Goal: Information Seeking & Learning: Compare options

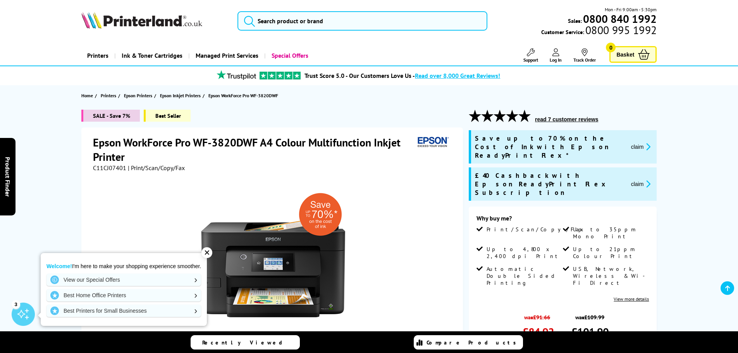
scroll to position [122, 0]
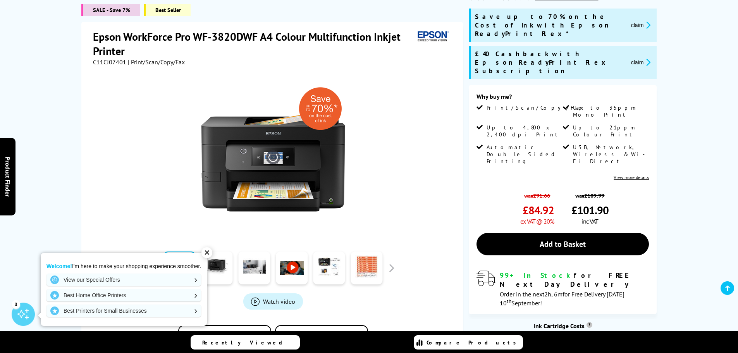
click at [199, 253] on div "Welcome! I'm here to make your shopping experience smoother. View our Special O…" at bounding box center [124, 289] width 166 height 73
click at [204, 254] on div "✕" at bounding box center [206, 252] width 11 height 11
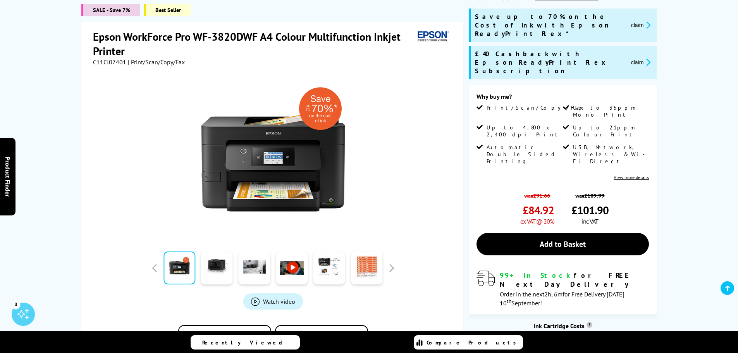
click at [299, 259] on link at bounding box center [292, 268] width 32 height 33
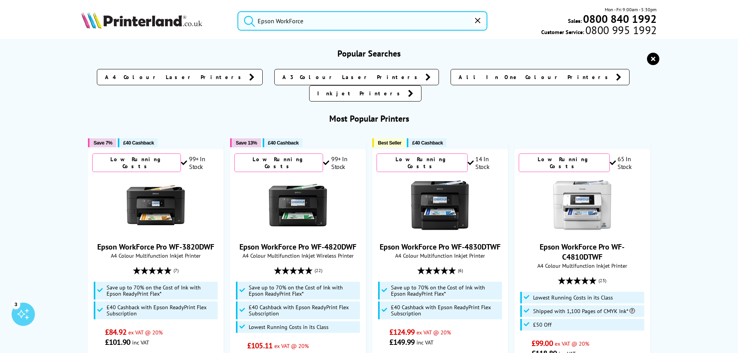
click at [317, 20] on input "Epson WorkForce" at bounding box center [363, 20] width 250 height 19
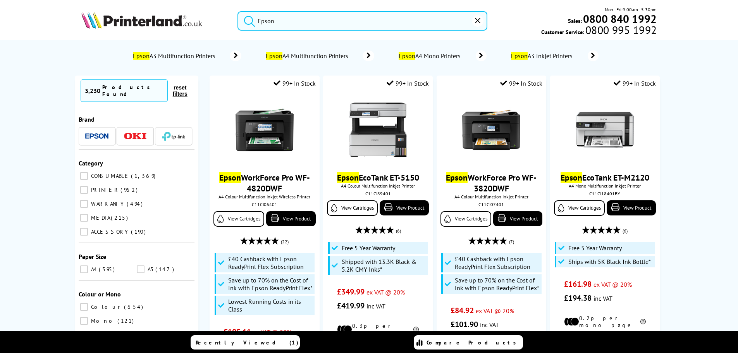
type input "Epson"
click at [298, 55] on span "Epson A4 Multifunction Printers" at bounding box center [308, 56] width 86 height 8
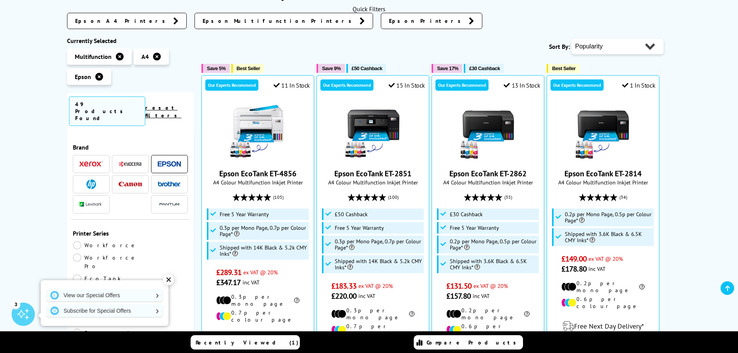
scroll to position [116, 0]
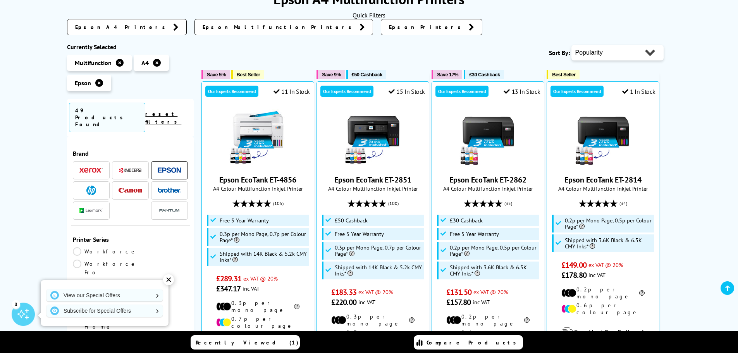
click at [79, 281] on link "EcoTank" at bounding box center [102, 285] width 58 height 9
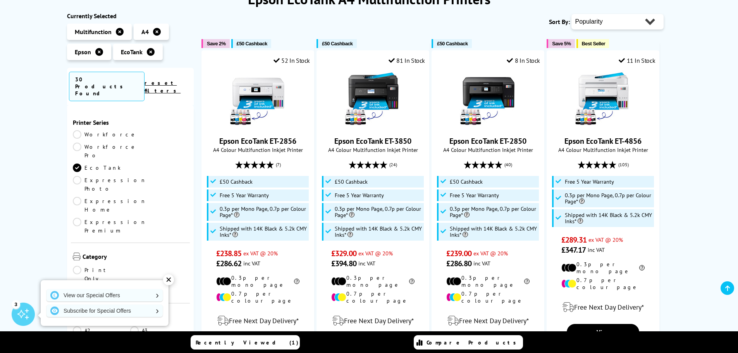
click at [649, 21] on select "Popularity Rating Price - Low to High Price - High to Low Running Costs - Low t…" at bounding box center [618, 21] width 92 height 15
select select "Price Ascending"
click at [572, 14] on select "Popularity Rating Price - Low to High Price - High to Low Running Costs - Low t…" at bounding box center [618, 21] width 92 height 15
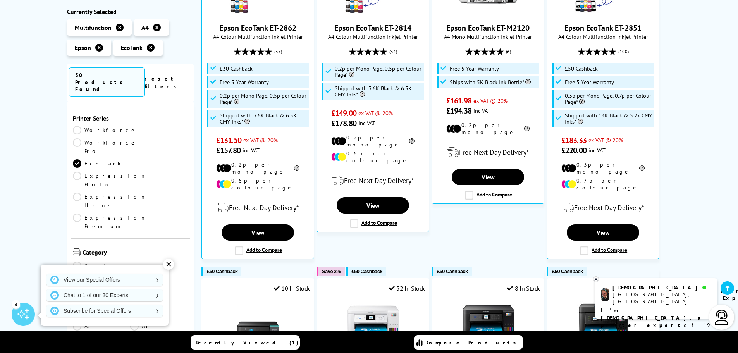
scroll to position [250, 0]
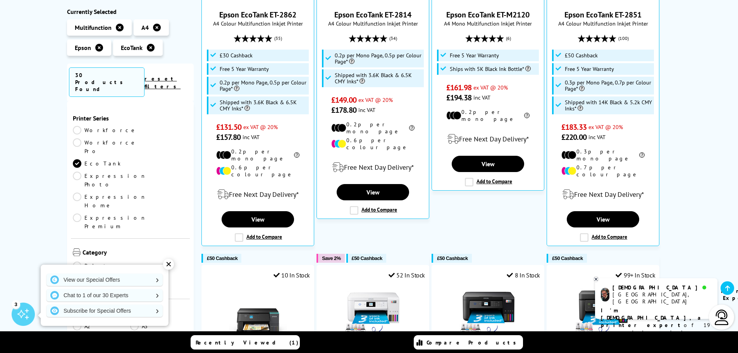
click at [165, 271] on div "View our Special Offers Chat to 1 of our 30 Experts Subscribe for Special Offers" at bounding box center [105, 295] width 128 height 61
click at [169, 267] on div "✕" at bounding box center [168, 264] width 11 height 11
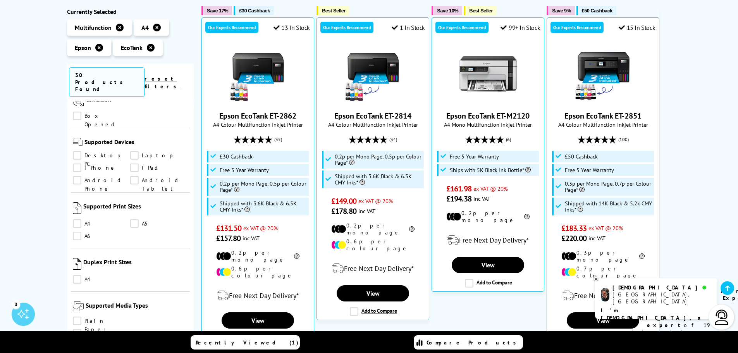
scroll to position [175, 0]
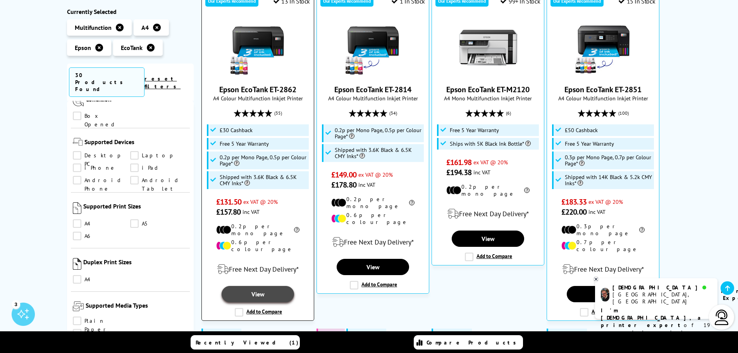
click at [268, 286] on link "View" at bounding box center [258, 294] width 72 height 16
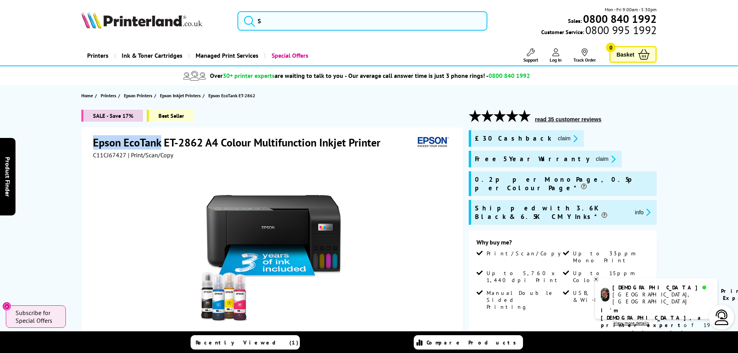
drag, startPoint x: 95, startPoint y: 142, endPoint x: 162, endPoint y: 144, distance: 67.1
click at [162, 144] on h1 "Epson EcoTank ET-2862 A4 Colour Multifunction Inkjet Printer" at bounding box center [240, 142] width 295 height 14
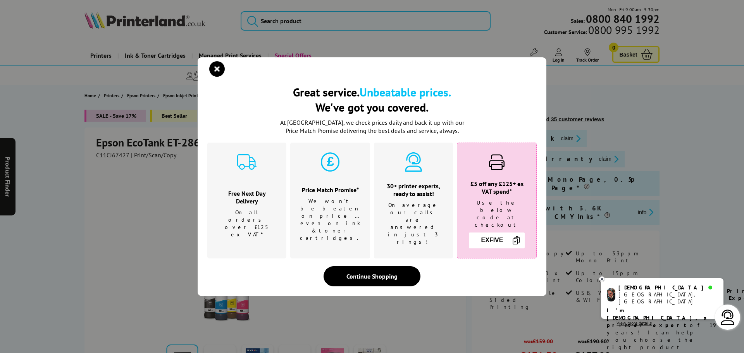
drag, startPoint x: 143, startPoint y: 143, endPoint x: 537, endPoint y: 71, distance: 401.0
click at [537, 71] on div "Great service. Unbeatable prices. We've got you covered. Great service. Unbeata…" at bounding box center [372, 176] width 349 height 239
click at [210, 70] on icon "close modal" at bounding box center [216, 68] width 15 height 15
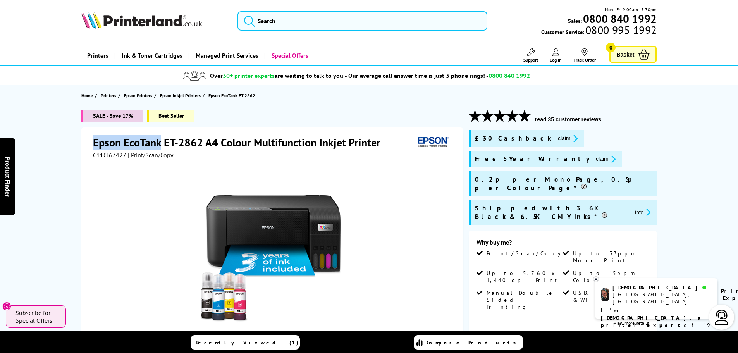
drag, startPoint x: 95, startPoint y: 139, endPoint x: 162, endPoint y: 145, distance: 67.4
click at [162, 145] on h1 "Epson EcoTank ET-2862 A4 Colour Multifunction Inkjet Printer" at bounding box center [240, 142] width 295 height 14
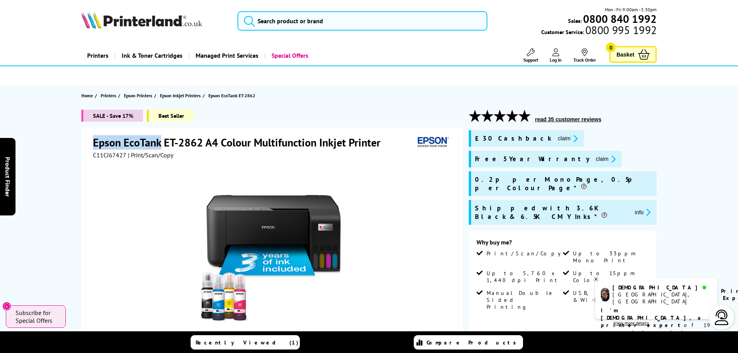
copy h1 "Epson EcoTank"
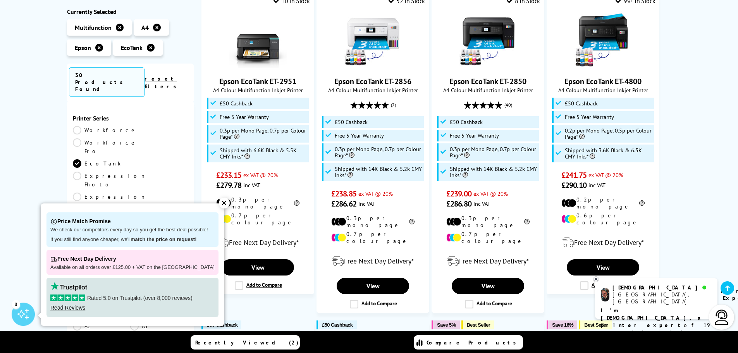
scroll to position [488, 0]
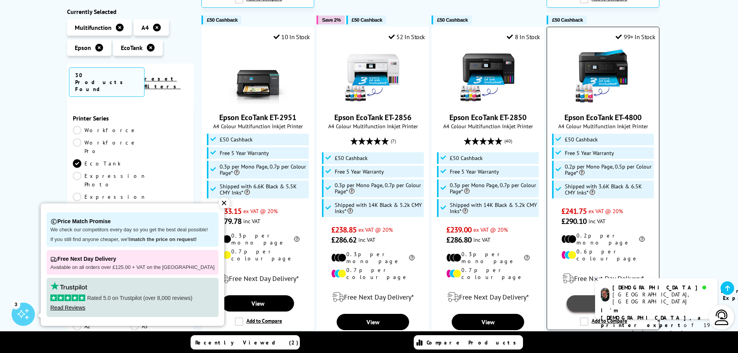
click at [579, 295] on link "View" at bounding box center [603, 303] width 72 height 16
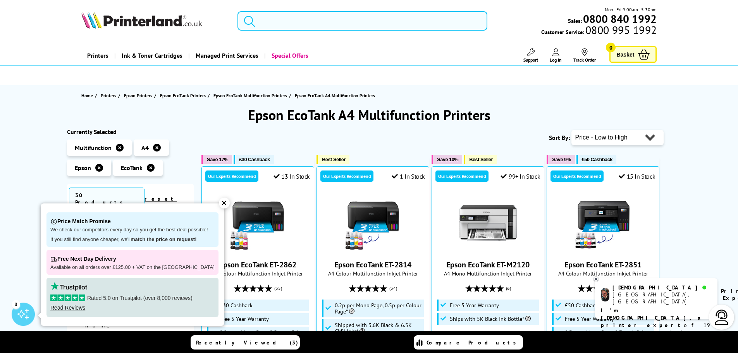
click at [291, 24] on input "search" at bounding box center [363, 20] width 250 height 19
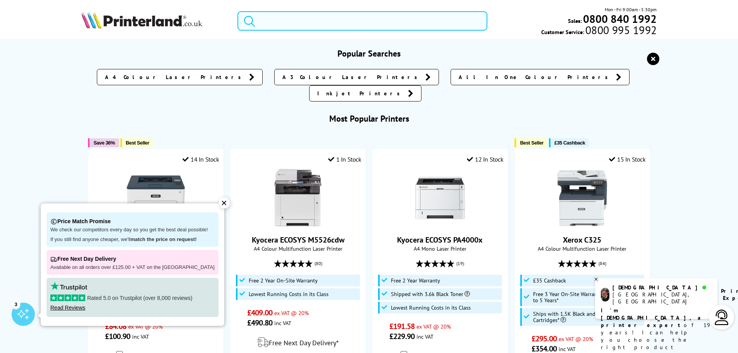
paste input "ET-3850"
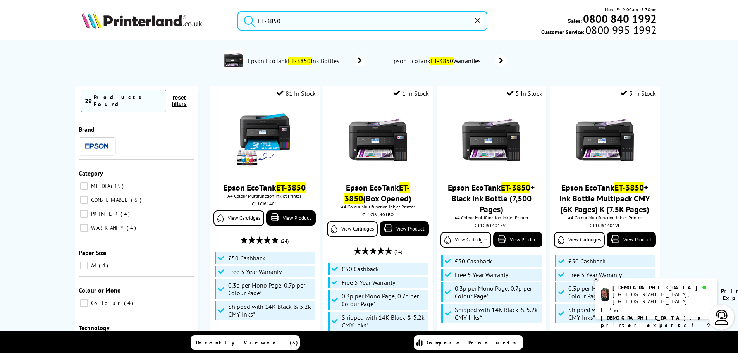
click at [305, 19] on input "ET-3850" at bounding box center [363, 20] width 250 height 19
click at [288, 23] on input "ET-3850" at bounding box center [363, 20] width 250 height 19
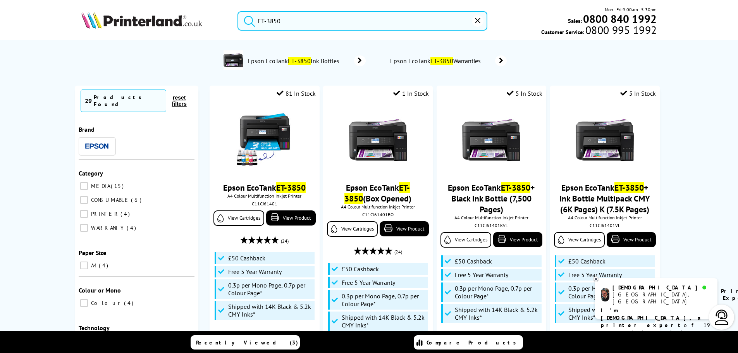
paste input "280"
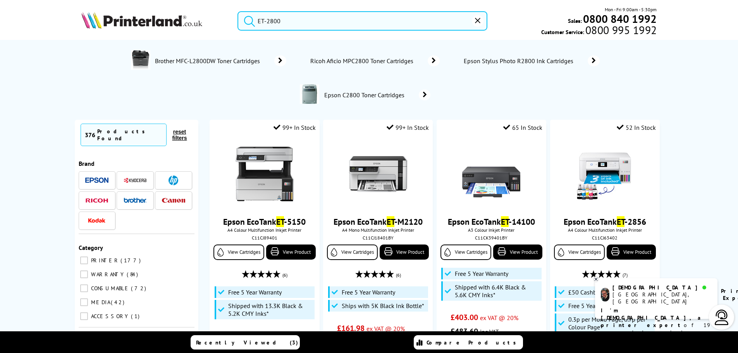
drag, startPoint x: 305, startPoint y: 20, endPoint x: 253, endPoint y: 20, distance: 52.3
click at [253, 20] on form "ET-2800" at bounding box center [363, 20] width 250 height 19
click at [289, 22] on input "ET-2800" at bounding box center [363, 20] width 250 height 19
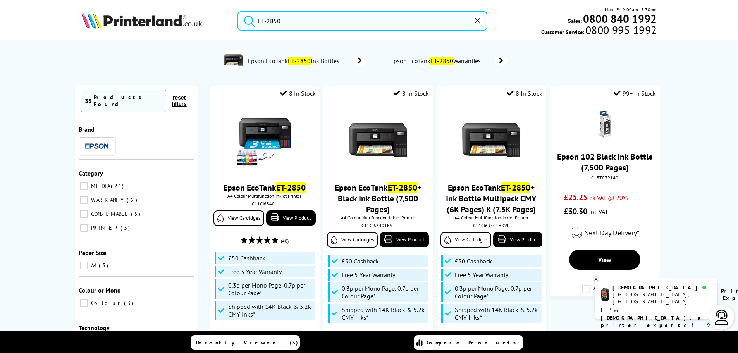
click at [238, 11] on button "submit" at bounding box center [247, 19] width 19 height 17
click at [298, 22] on input "ET-2850" at bounding box center [363, 20] width 250 height 19
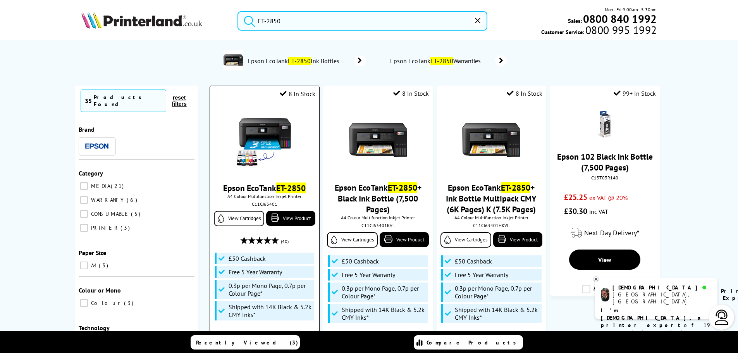
drag, startPoint x: 216, startPoint y: 188, endPoint x: 276, endPoint y: 189, distance: 60.1
click at [276, 189] on span "Epson EcoTank ET-2850" at bounding box center [264, 187] width 97 height 11
copy link "Epson EcoTank"
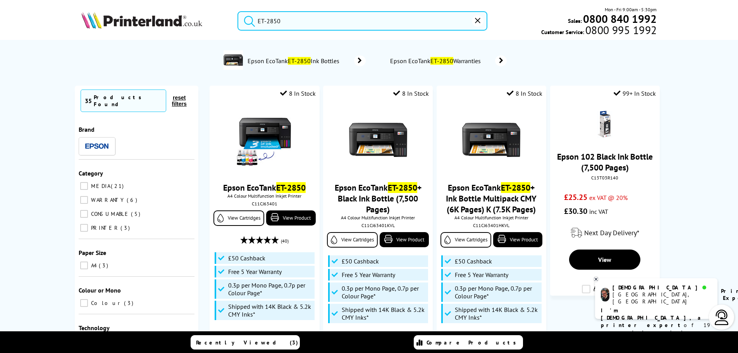
click at [290, 22] on input "ET-2850" at bounding box center [363, 20] width 250 height 19
paste input "pson EcoTank"
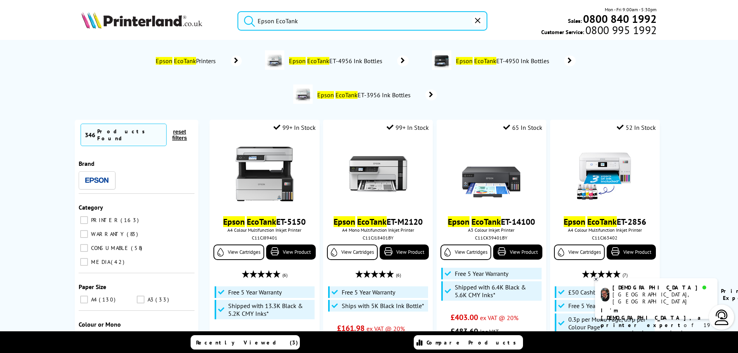
type input "Epson EcoTank"
click at [238, 11] on button "submit" at bounding box center [247, 19] width 19 height 17
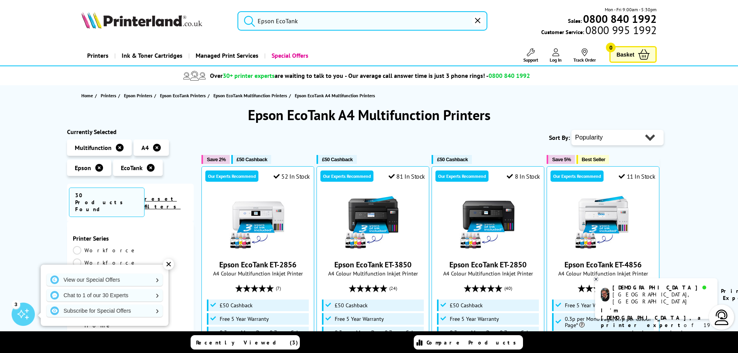
click at [656, 136] on select "Popularity Rating Price - Low to High Price - High to Low Running Costs - Low t…" at bounding box center [618, 137] width 92 height 15
select select "Price Ascending"
click at [572, 130] on select "Popularity Rating Price - Low to High Price - High to Low Running Costs - Low t…" at bounding box center [618, 137] width 92 height 15
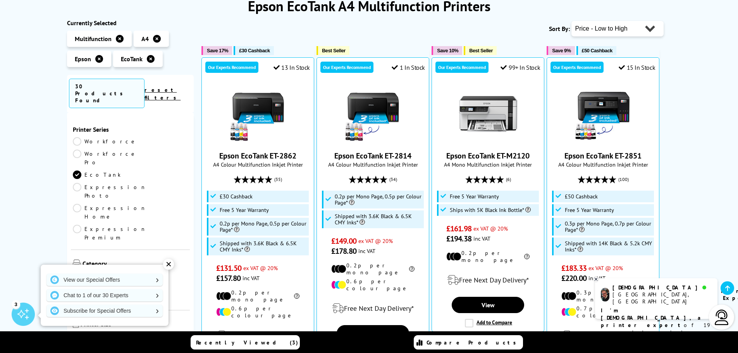
scroll to position [103, 0]
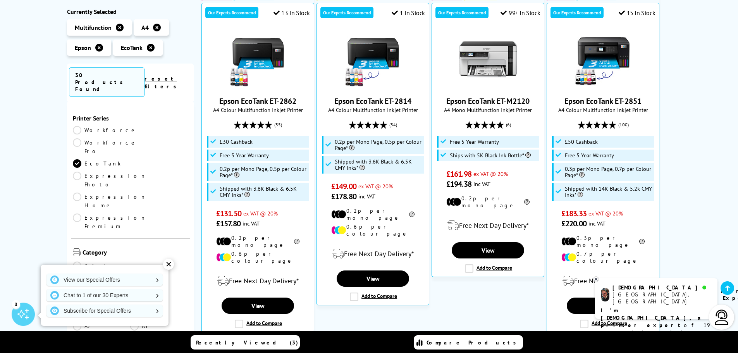
scroll to position [162, 0]
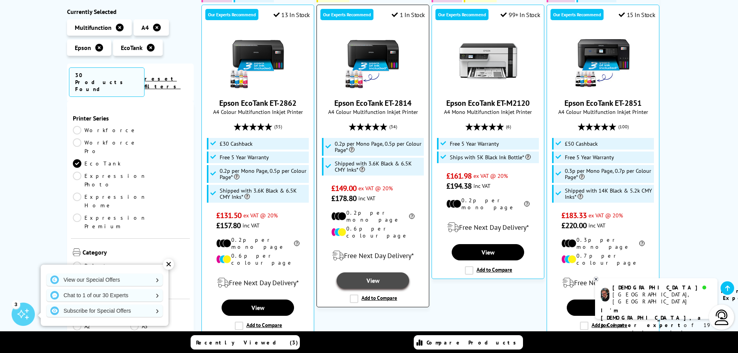
click at [368, 273] on link "View" at bounding box center [373, 280] width 72 height 16
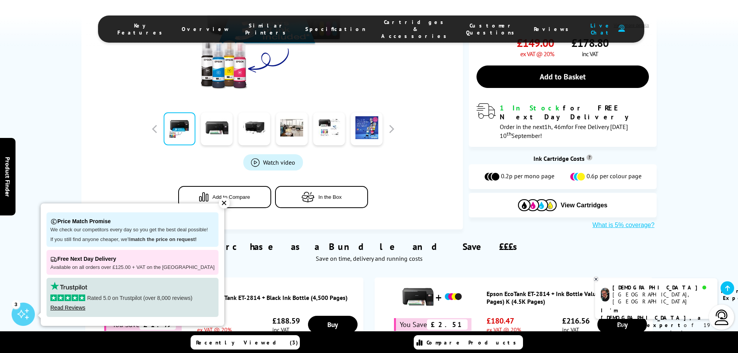
scroll to position [279, 0]
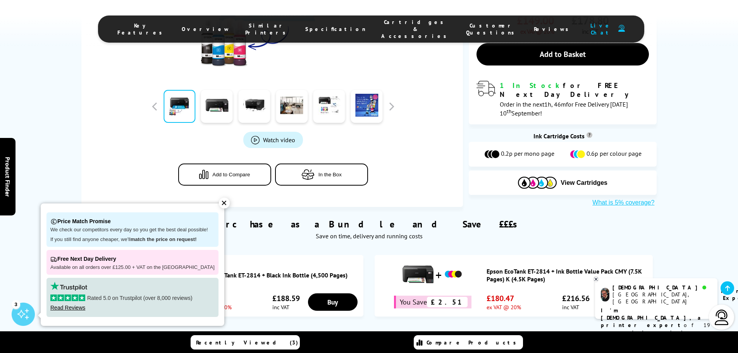
click at [219, 203] on div "✕" at bounding box center [224, 203] width 11 height 11
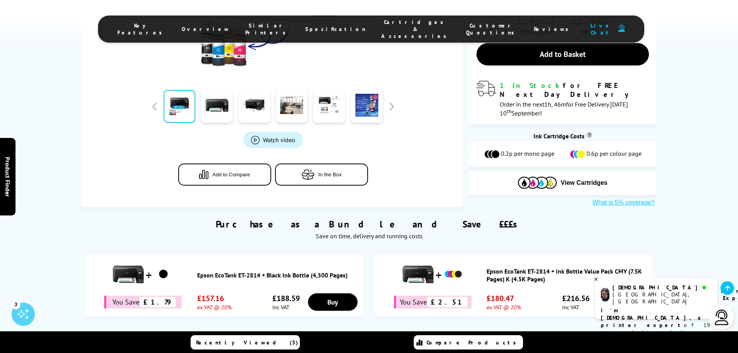
drag, startPoint x: 738, startPoint y: 40, endPoint x: 740, endPoint y: 33, distance: 7.4
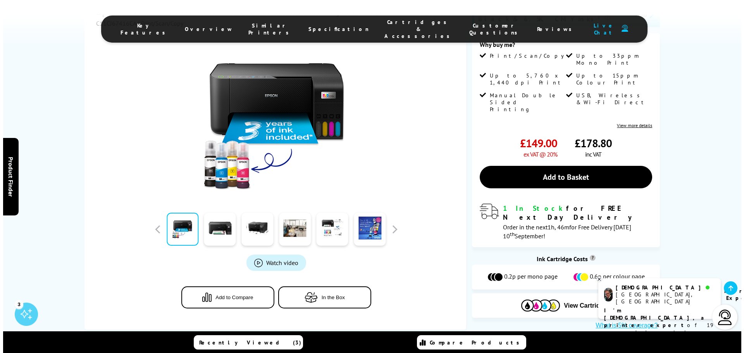
scroll to position [224, 0]
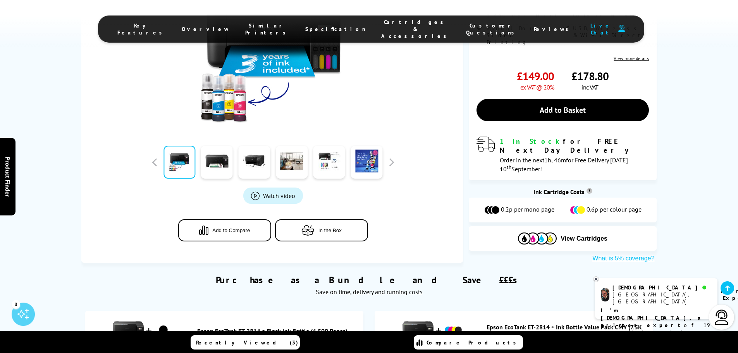
click at [282, 191] on span "Watch video" at bounding box center [279, 195] width 32 height 8
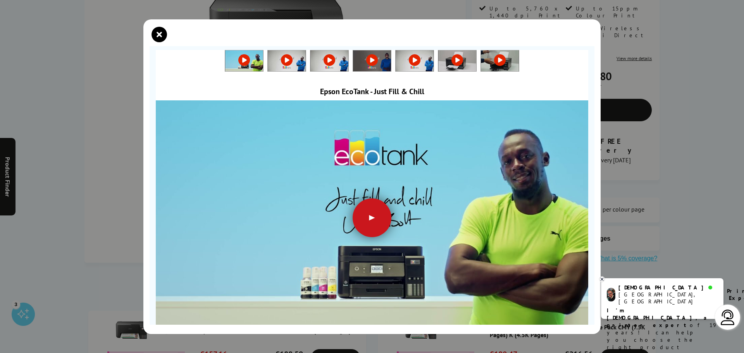
click at [372, 220] on div at bounding box center [372, 217] width 39 height 39
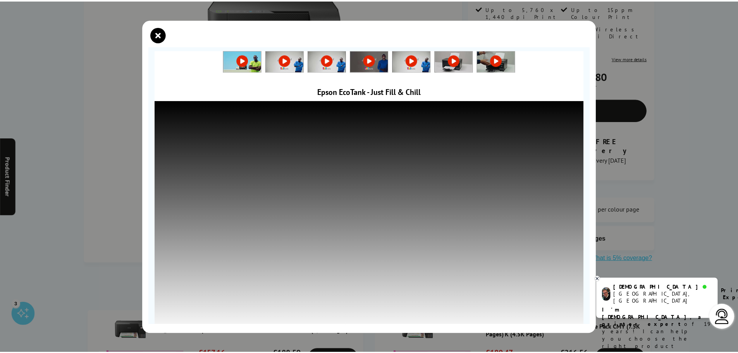
scroll to position [7, 0]
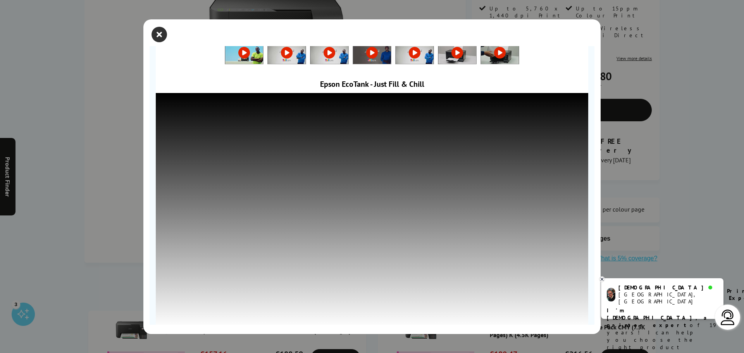
click at [155, 31] on icon "close modal" at bounding box center [159, 34] width 15 height 15
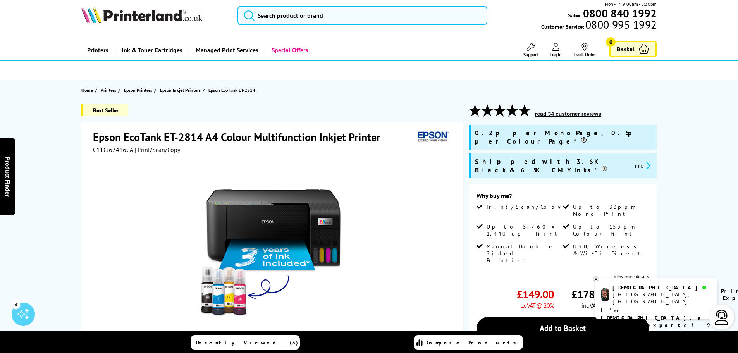
scroll to position [0, 0]
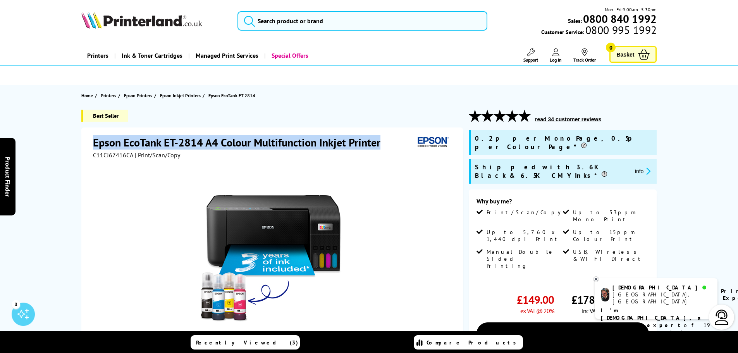
drag, startPoint x: 93, startPoint y: 142, endPoint x: 384, endPoint y: 146, distance: 290.6
click at [384, 146] on h1 "Epson EcoTank ET-2814 A4 Colour Multifunction Inkjet Printer" at bounding box center [240, 142] width 295 height 14
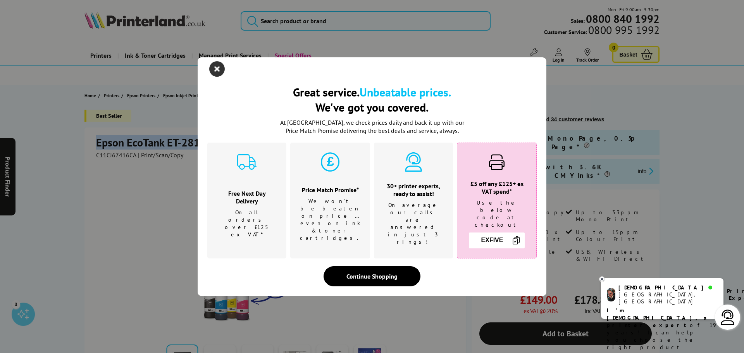
click at [210, 74] on icon "close modal" at bounding box center [216, 68] width 15 height 15
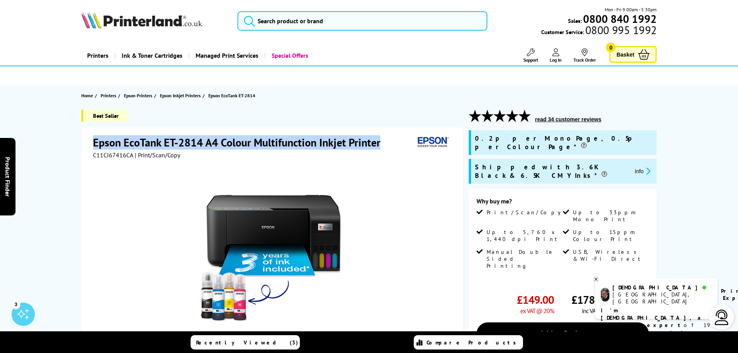
copy h1 "Epson EcoTank ET-2814 A4 Colour Multifunction Inkjet Printer"
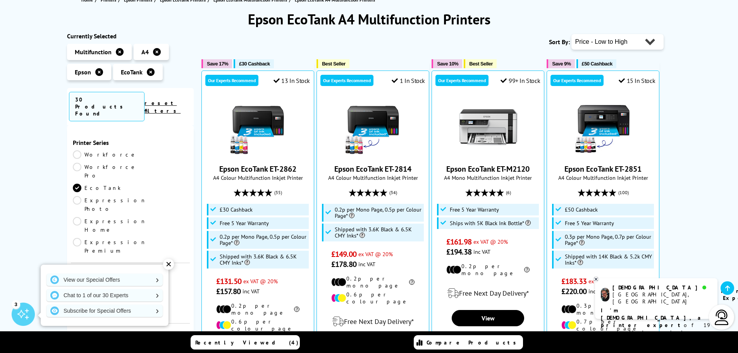
scroll to position [137, 0]
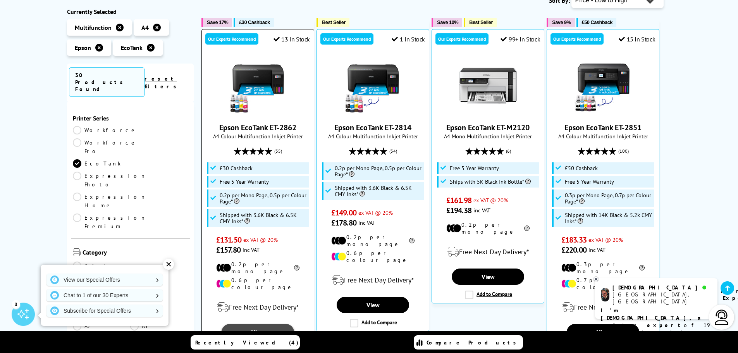
click at [258, 324] on link "View" at bounding box center [258, 332] width 72 height 16
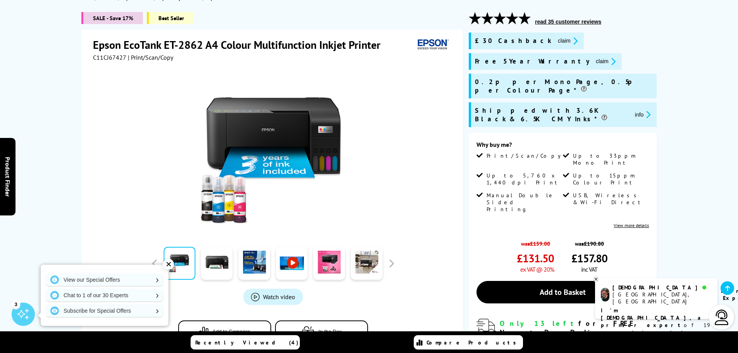
scroll to position [103, 0]
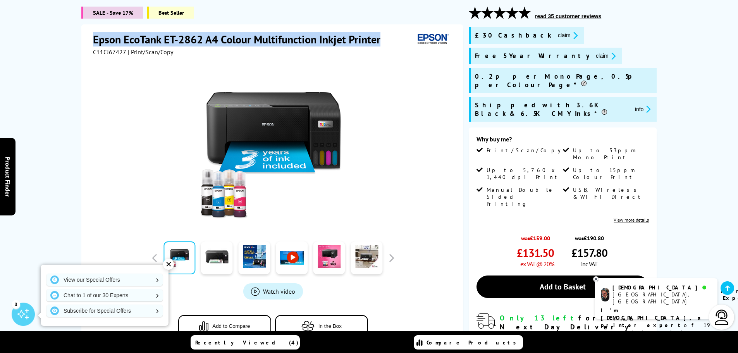
drag, startPoint x: 103, startPoint y: 38, endPoint x: 383, endPoint y: 33, distance: 279.8
click at [383, 33] on h1 "Epson EcoTank ET-2862 A4 Colour Multifunction Inkjet Printer" at bounding box center [240, 39] width 295 height 14
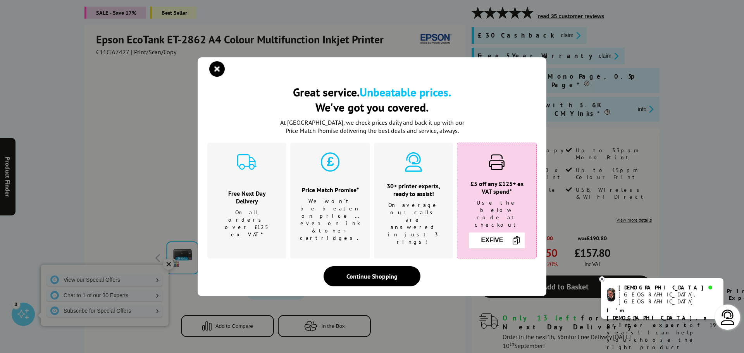
drag, startPoint x: 372, startPoint y: 36, endPoint x: 184, endPoint y: 44, distance: 188.5
click at [184, 44] on div "Great service. Unbeatable prices. We've got you covered. Great service. Unbeata…" at bounding box center [372, 176] width 744 height 353
drag, startPoint x: 102, startPoint y: 38, endPoint x: 227, endPoint y: 59, distance: 126.3
click at [103, 38] on div "Great service. Unbeatable prices. We've got you covered. Great service. Unbeata…" at bounding box center [372, 176] width 744 height 353
click at [219, 77] on icon "close modal" at bounding box center [216, 68] width 15 height 15
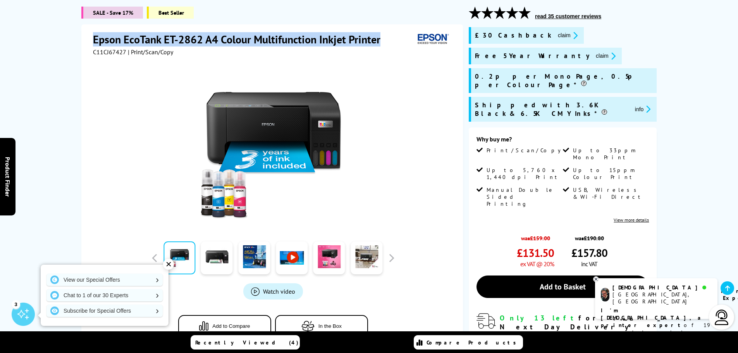
drag, startPoint x: 93, startPoint y: 37, endPoint x: 380, endPoint y: 34, distance: 286.7
click at [380, 34] on h1 "Epson EcoTank ET-2862 A4 Colour Multifunction Inkjet Printer" at bounding box center [240, 39] width 295 height 14
copy h1 "Epson EcoTank ET-2862 A4 Colour Multifunction Inkjet Printer"
